Goal: Check status: Check status

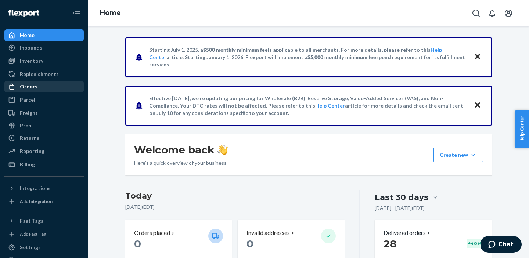
click at [37, 85] on div "Orders" at bounding box center [44, 87] width 78 height 10
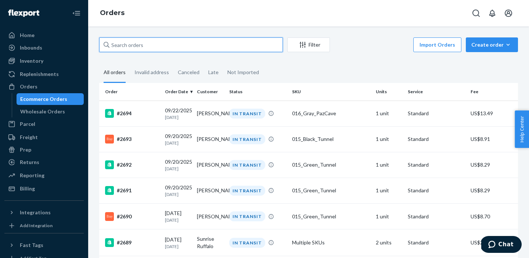
click at [148, 45] on input "text" at bounding box center [191, 44] width 184 height 15
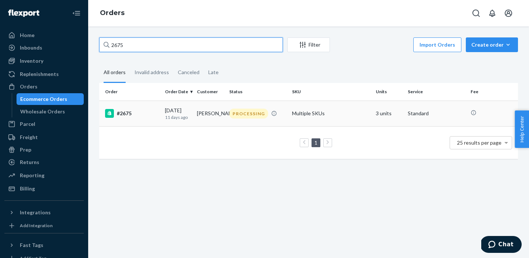
type input "2675"
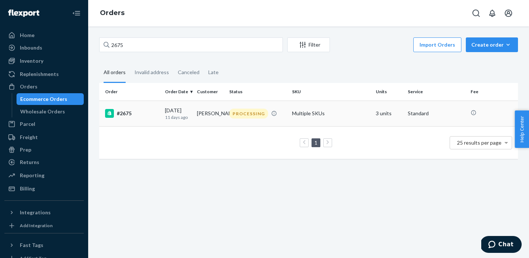
click at [127, 116] on div "#2675" at bounding box center [132, 113] width 54 height 9
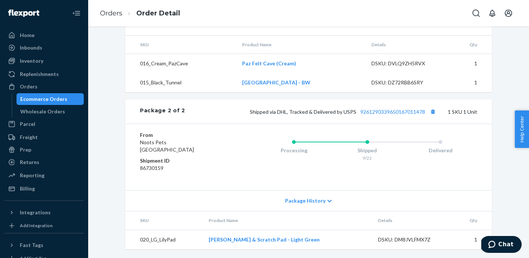
scroll to position [447, 0]
click at [279, 65] on link "Paz Felt Cave (Cream)" at bounding box center [269, 63] width 54 height 6
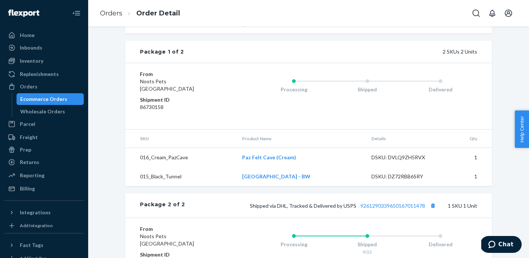
scroll to position [337, 0]
